Goal: Navigation & Orientation: Find specific page/section

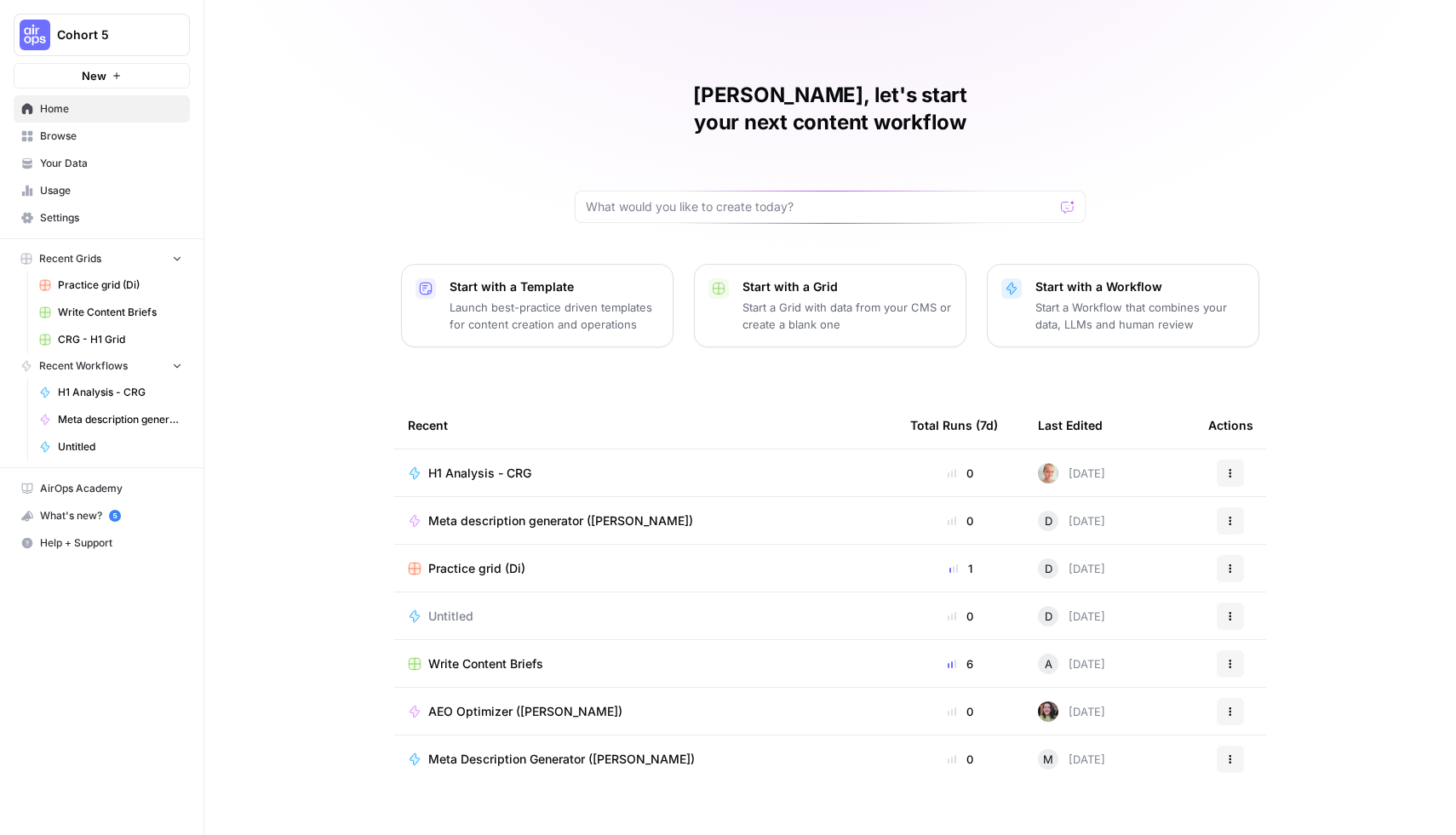
click at [113, 70] on button "New" at bounding box center [101, 75] width 177 height 26
click at [89, 38] on span "Cohort 5" at bounding box center [108, 34] width 103 height 17
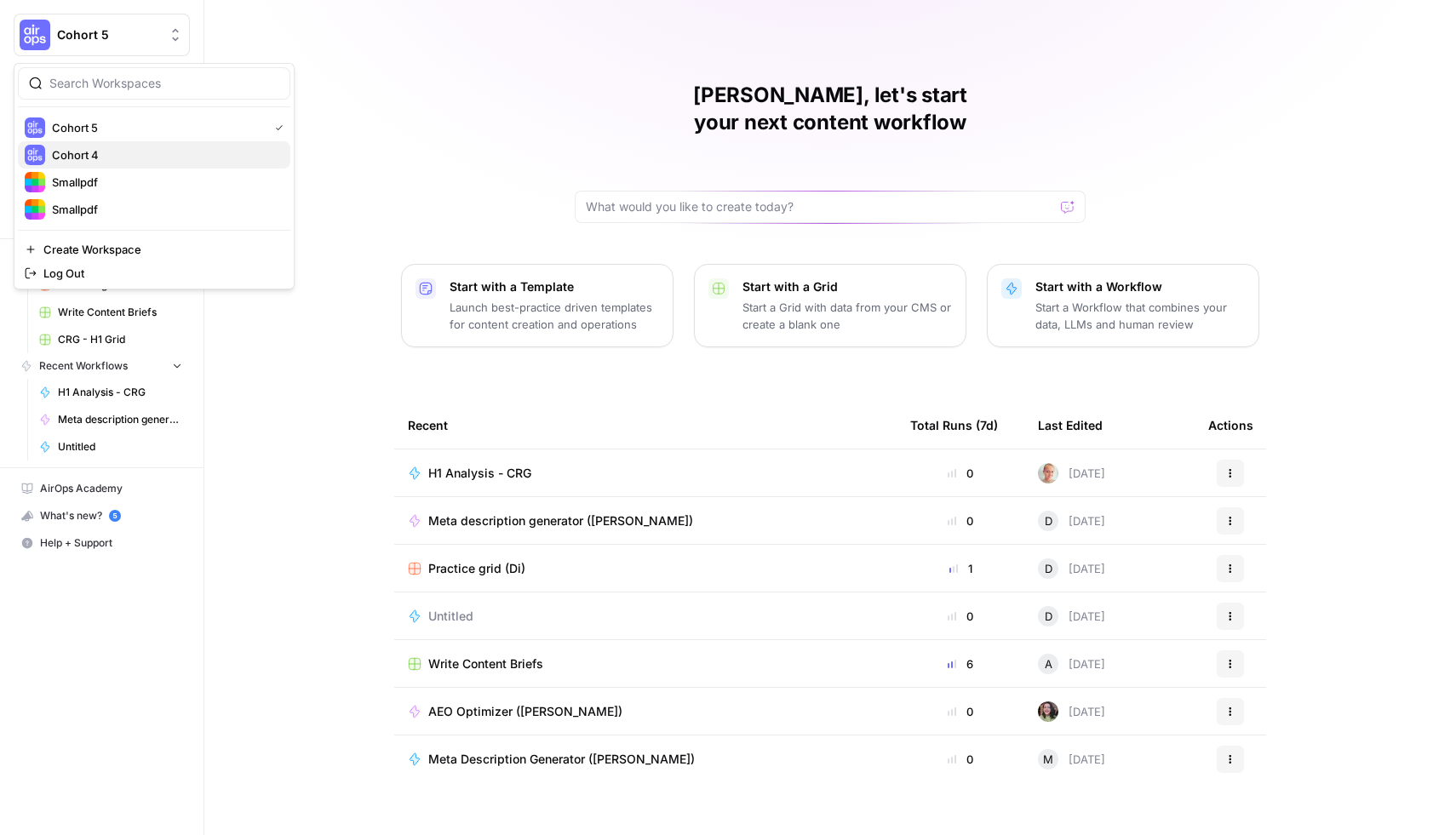
click at [99, 147] on span "Cohort 4" at bounding box center [164, 154] width 225 height 17
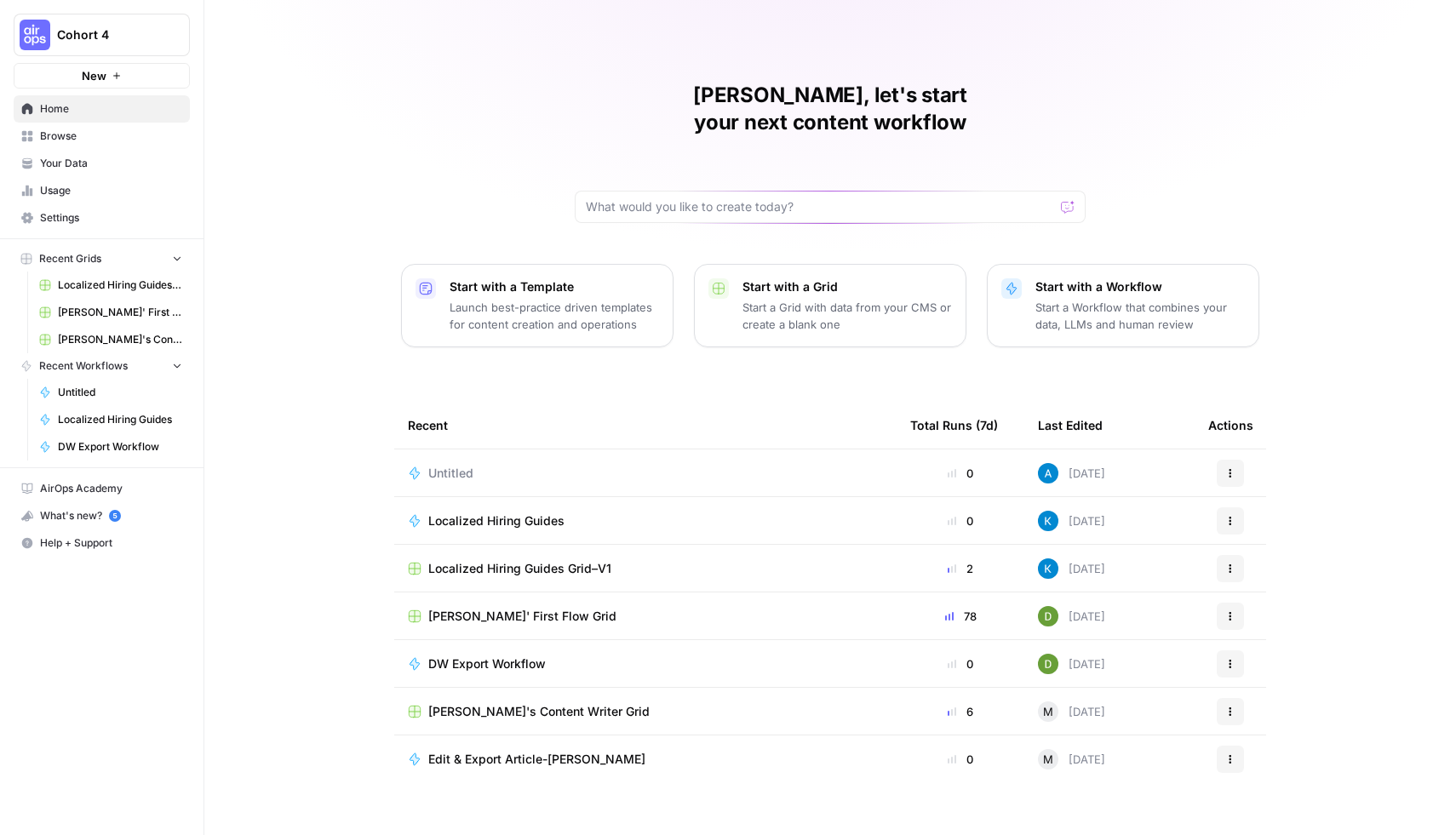
click at [86, 220] on span "Settings" at bounding box center [111, 218] width 142 height 15
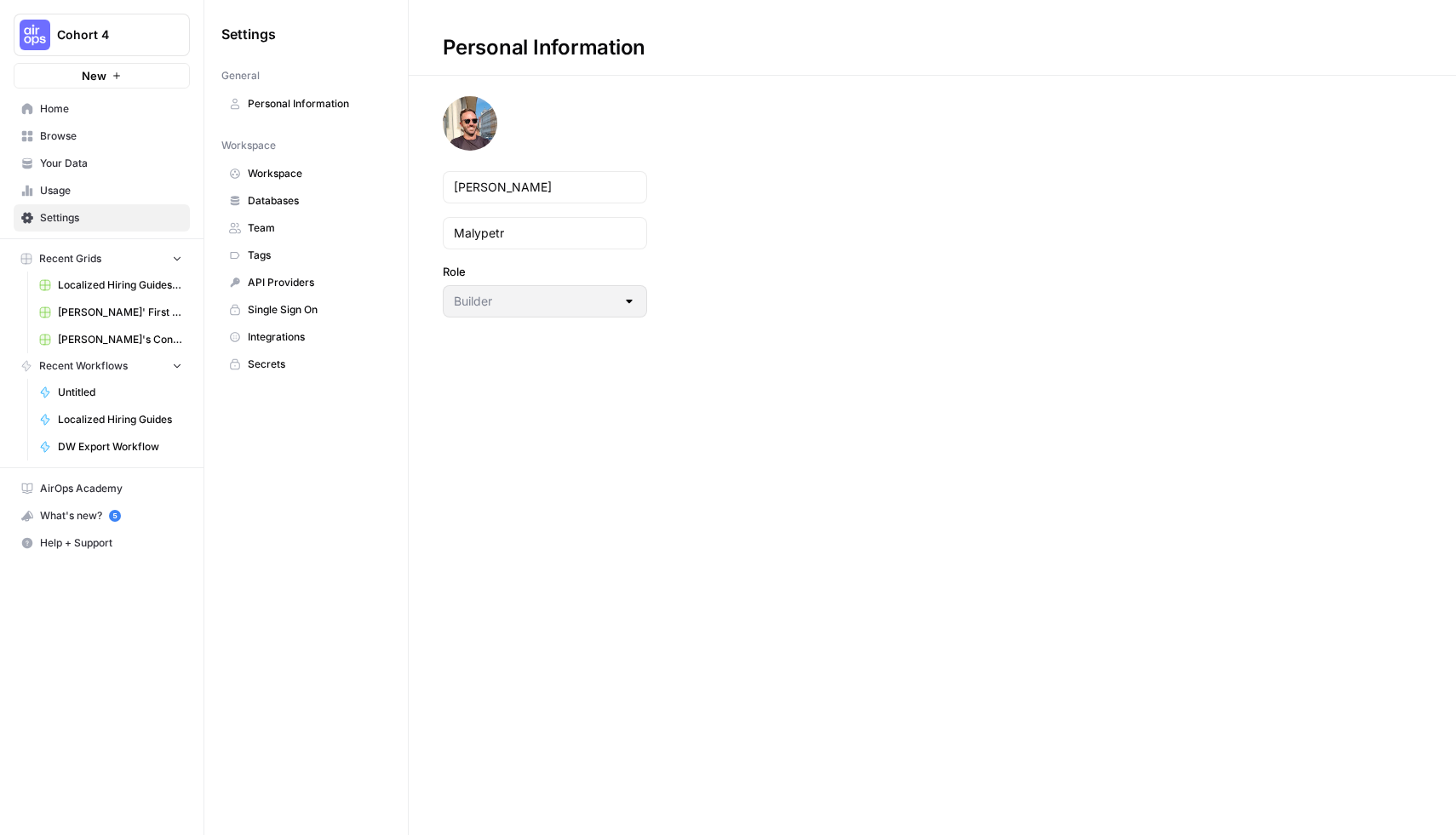
click at [284, 174] on span "Workspace" at bounding box center [315, 173] width 135 height 15
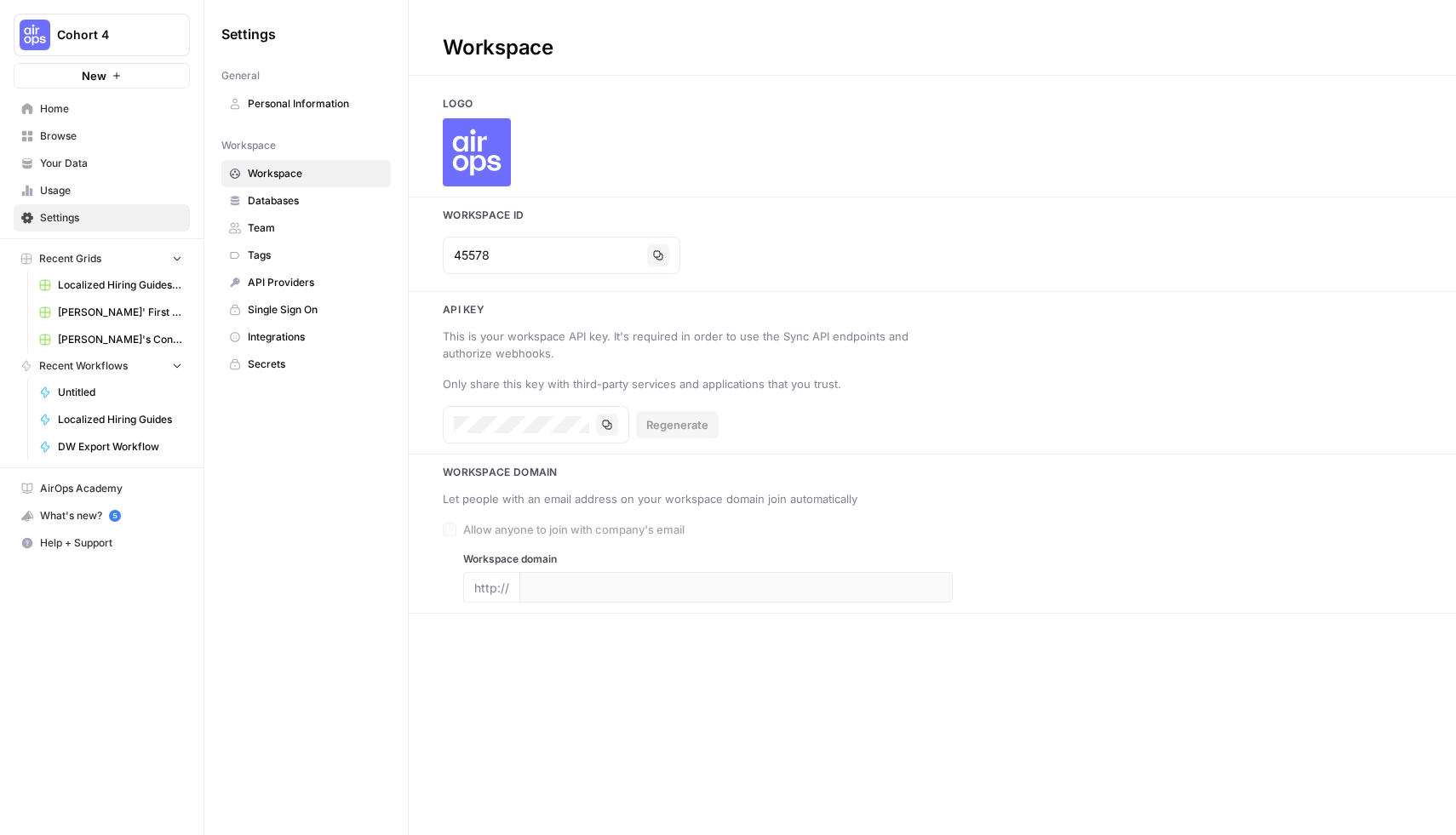
click at [304, 110] on span "Personal Information" at bounding box center [315, 103] width 135 height 15
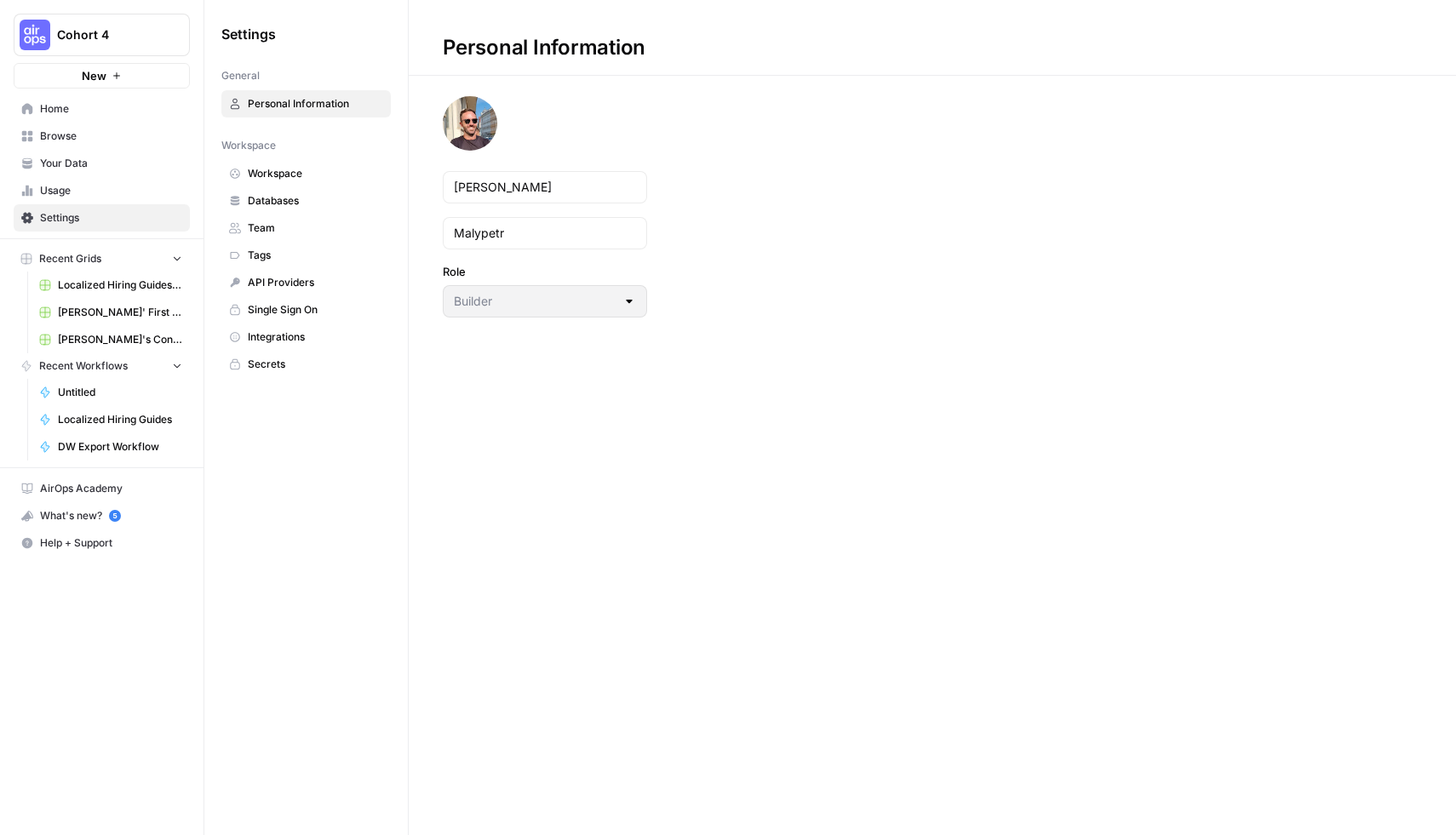
click at [78, 42] on span "Cohort 4" at bounding box center [108, 34] width 103 height 17
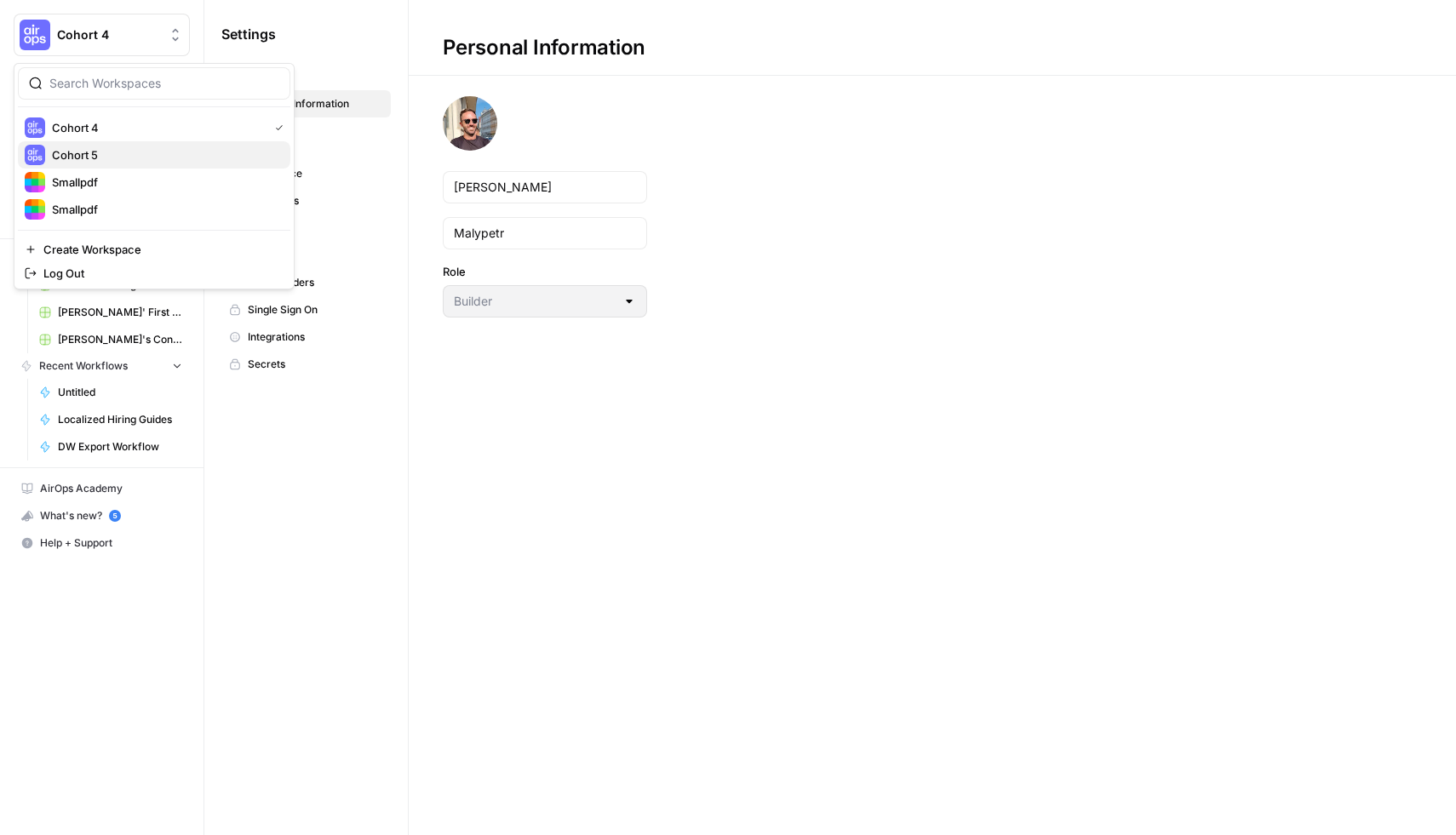
click at [90, 158] on span "Cohort 5" at bounding box center [164, 154] width 225 height 17
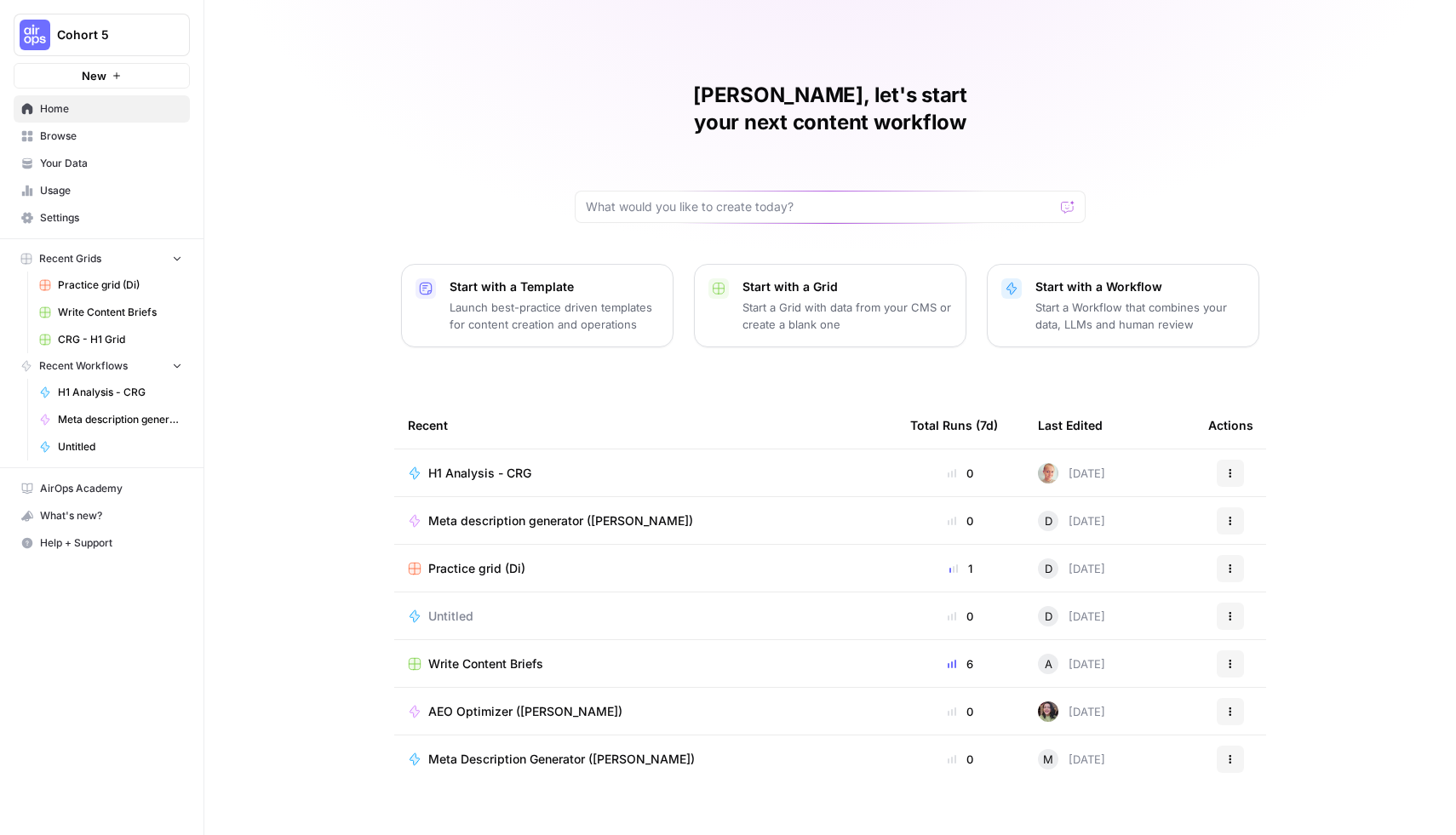
click at [89, 135] on span "Browse" at bounding box center [111, 136] width 142 height 15
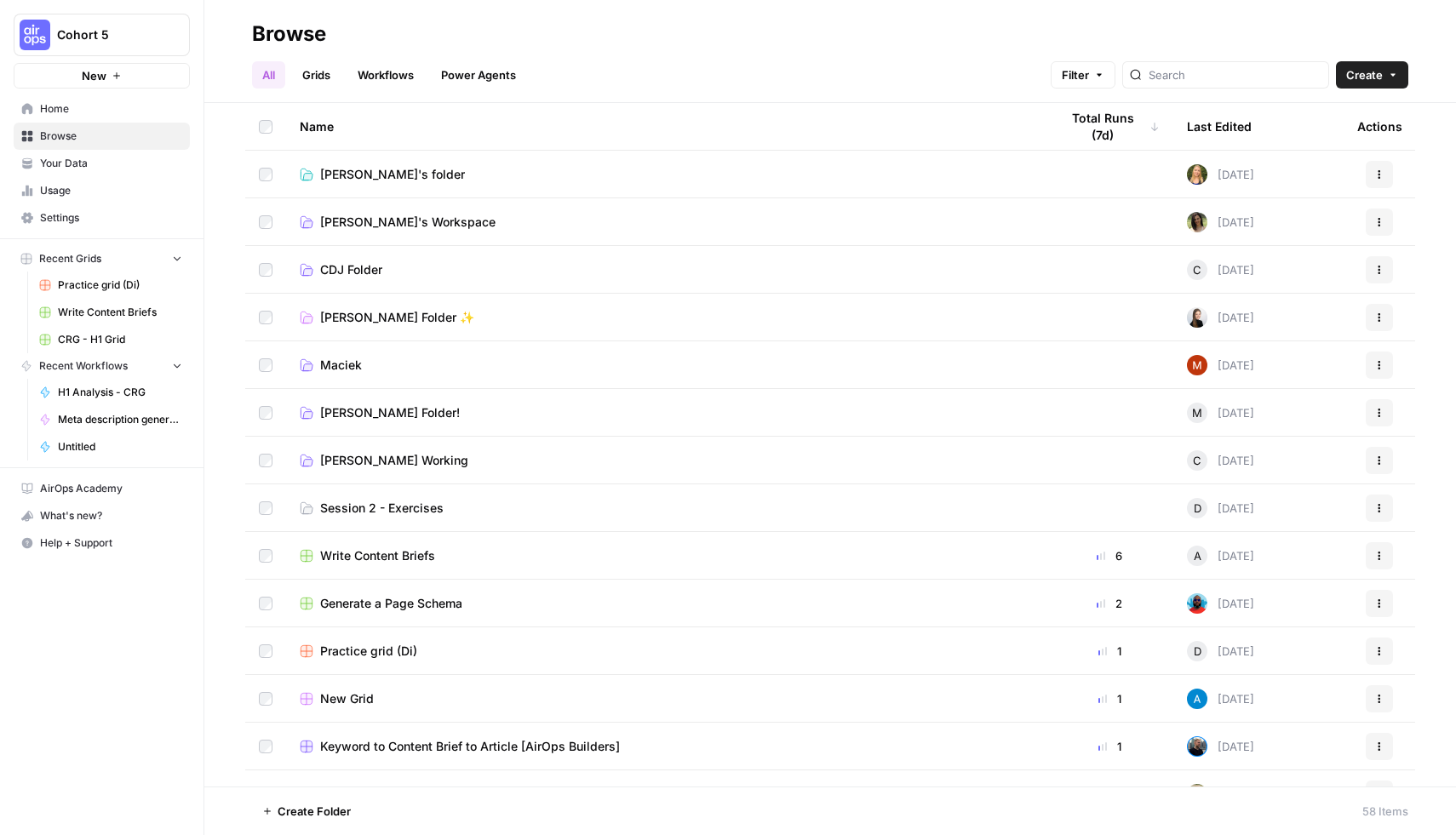
click at [91, 185] on span "Usage" at bounding box center [111, 190] width 142 height 15
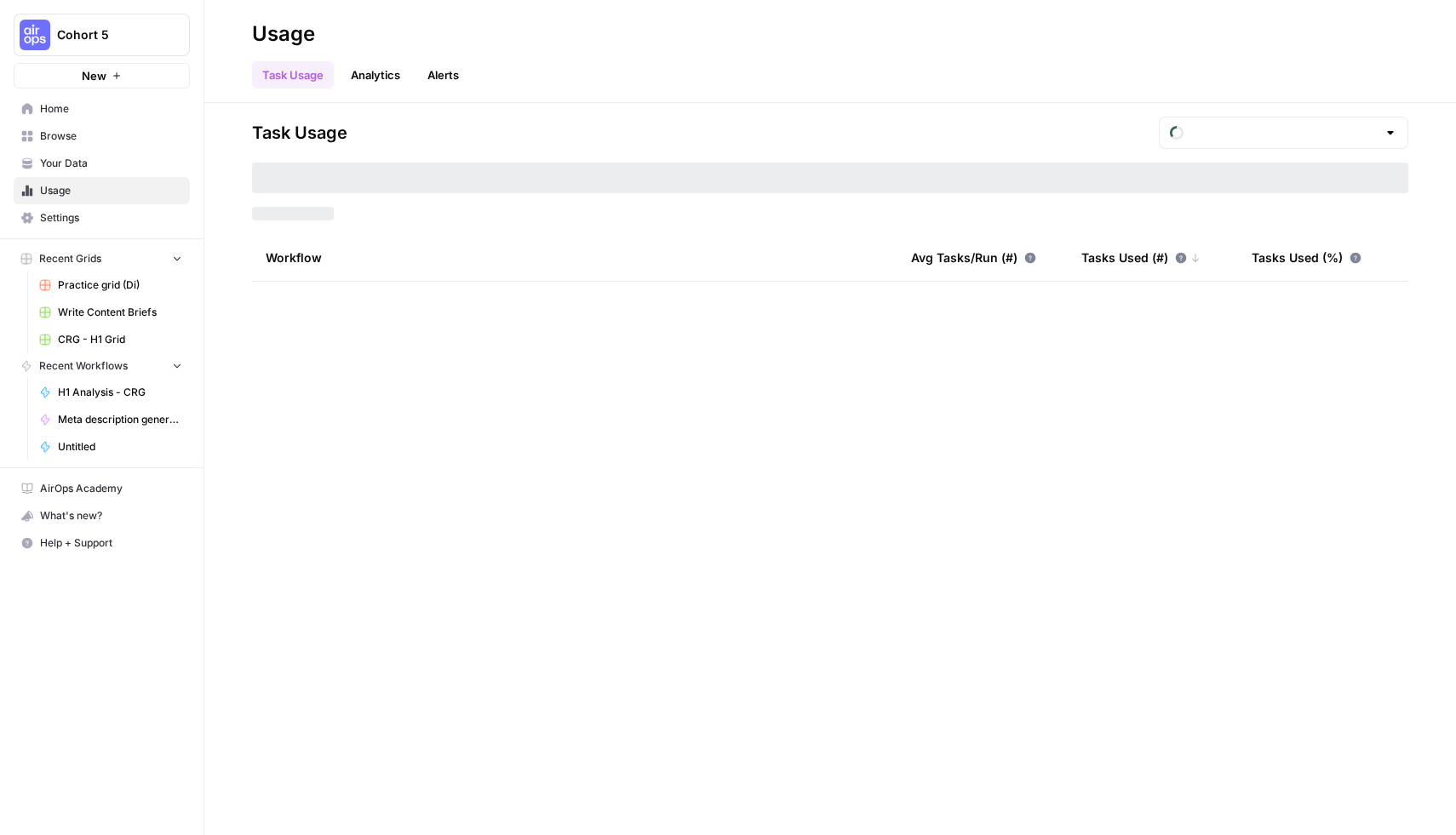
type input "August Tasks"
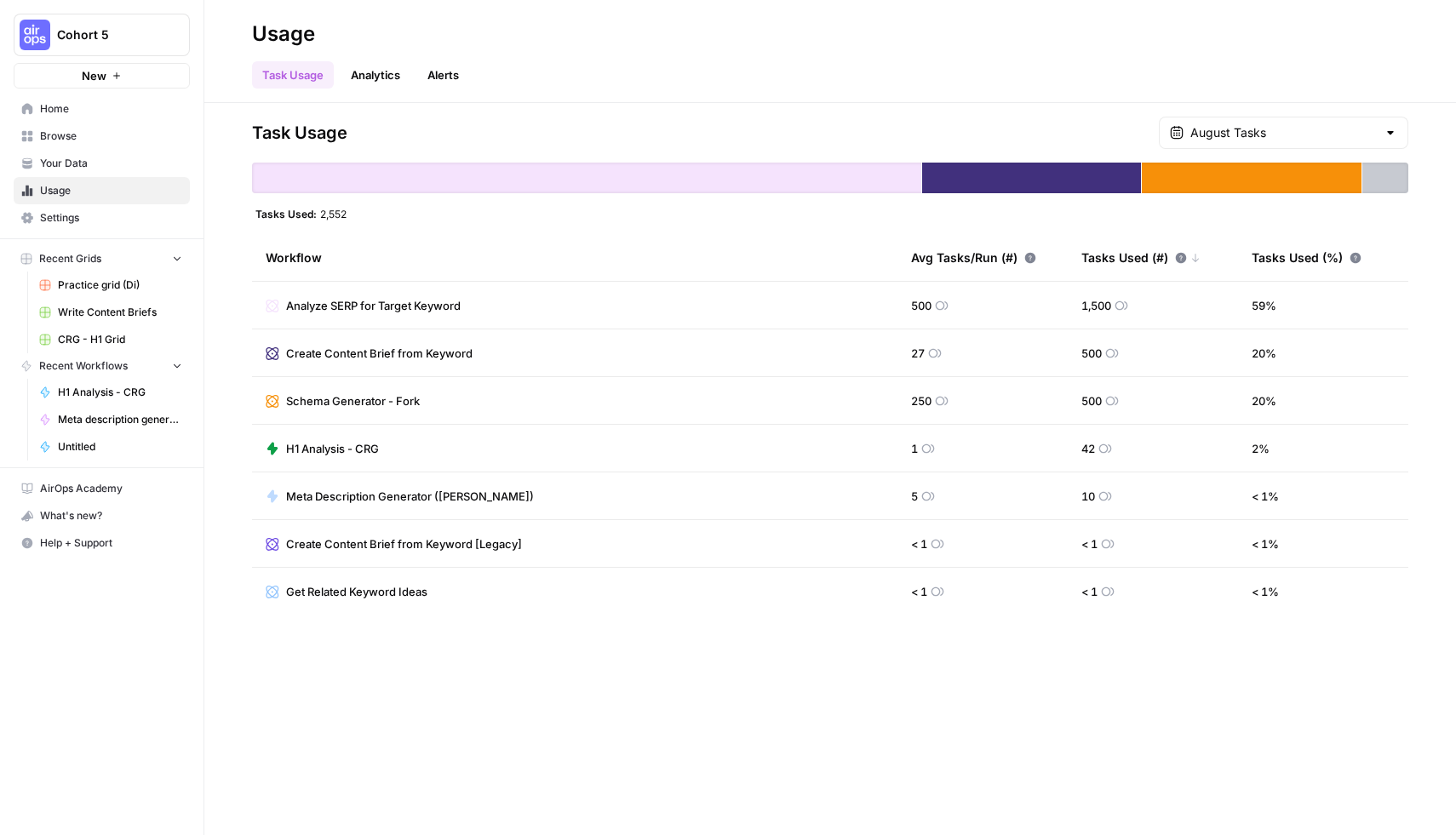
click at [95, 159] on span "Your Data" at bounding box center [111, 163] width 142 height 15
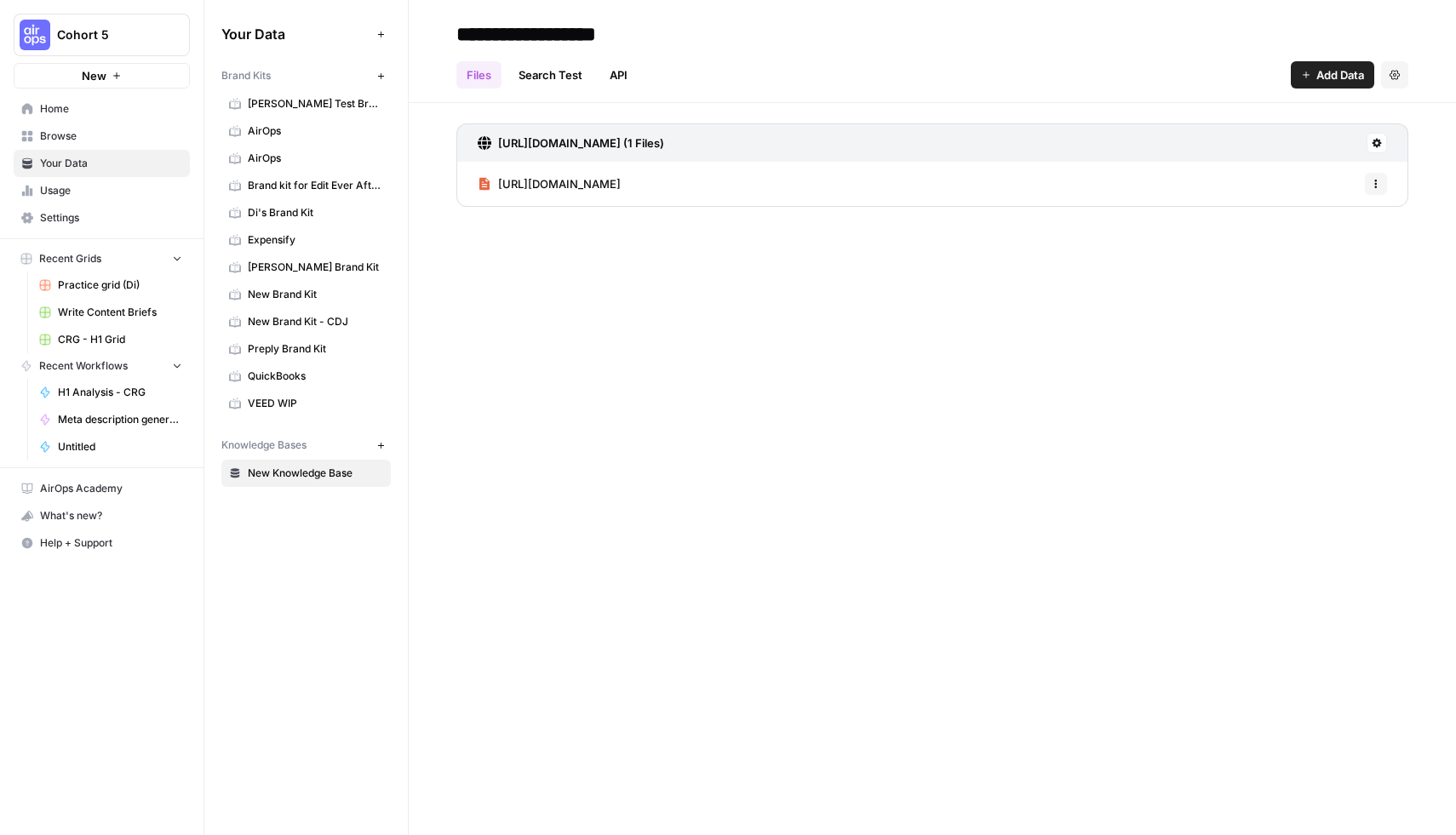
click at [78, 112] on span "Home" at bounding box center [111, 108] width 142 height 15
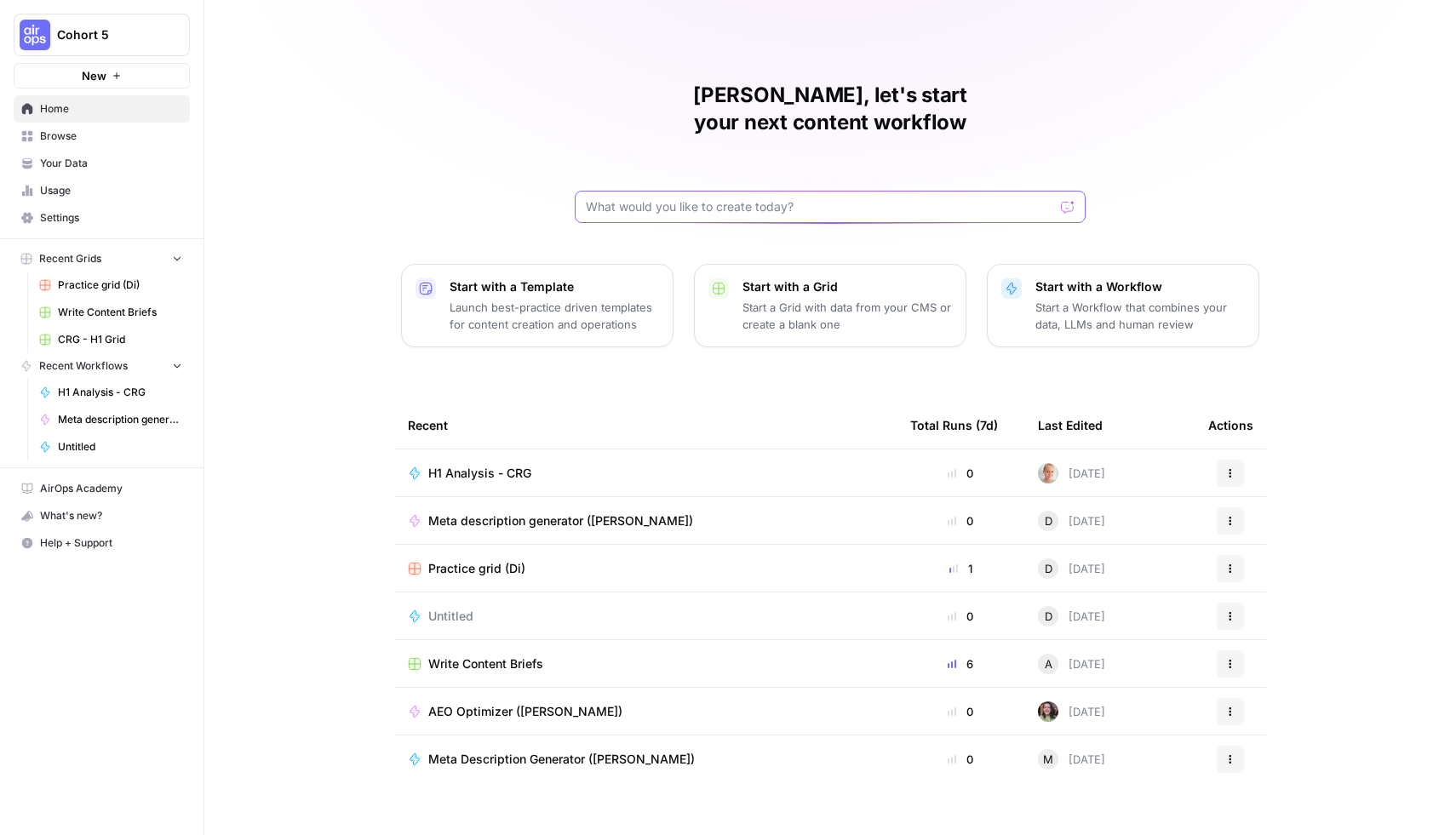
click at [771, 198] on input "text" at bounding box center [820, 206] width 469 height 17
click at [88, 160] on span "Your Data" at bounding box center [111, 163] width 142 height 15
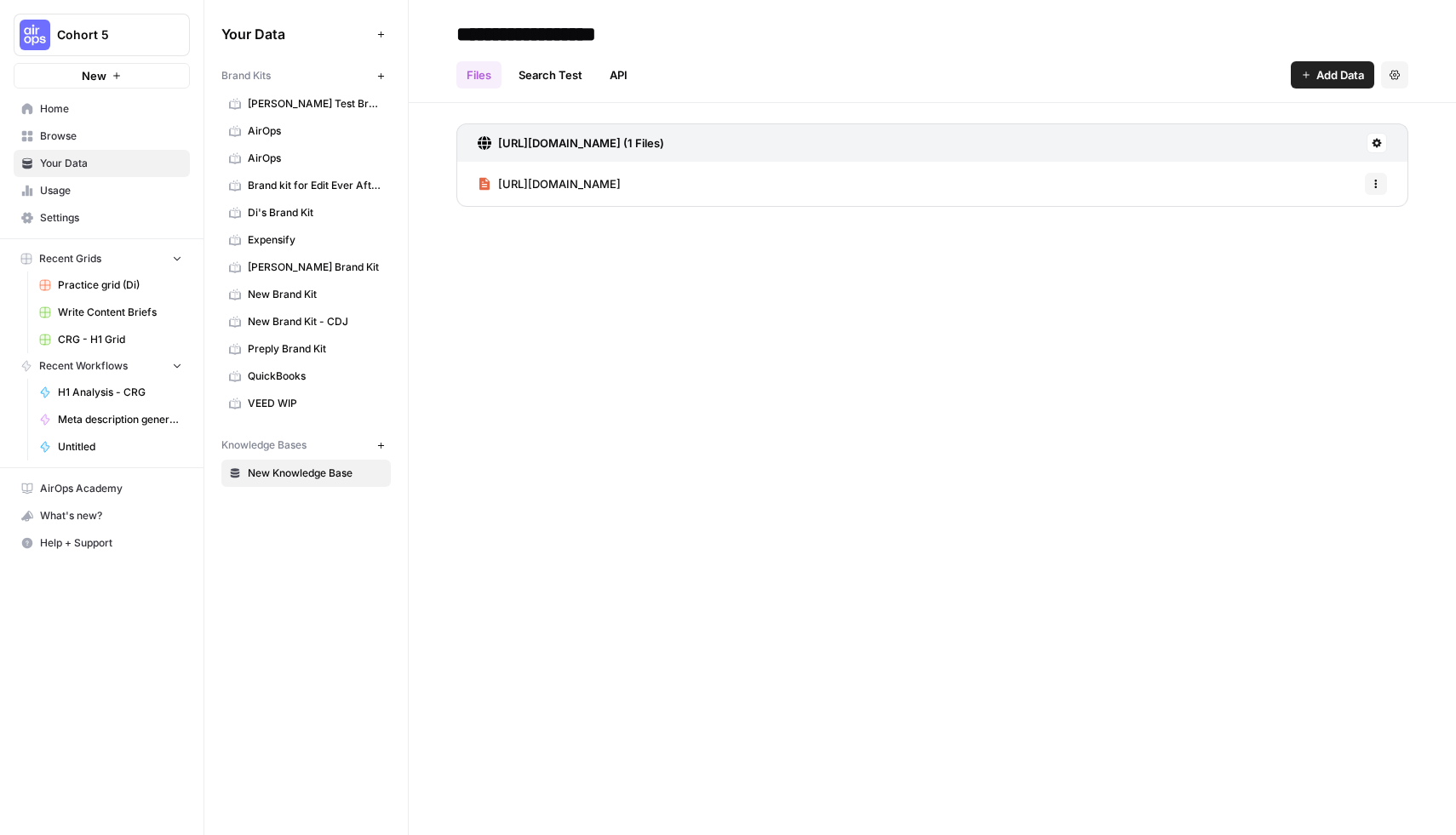
click at [607, 246] on div "**********" at bounding box center [932, 418] width 1047 height 835
